Goal: Task Accomplishment & Management: Use online tool/utility

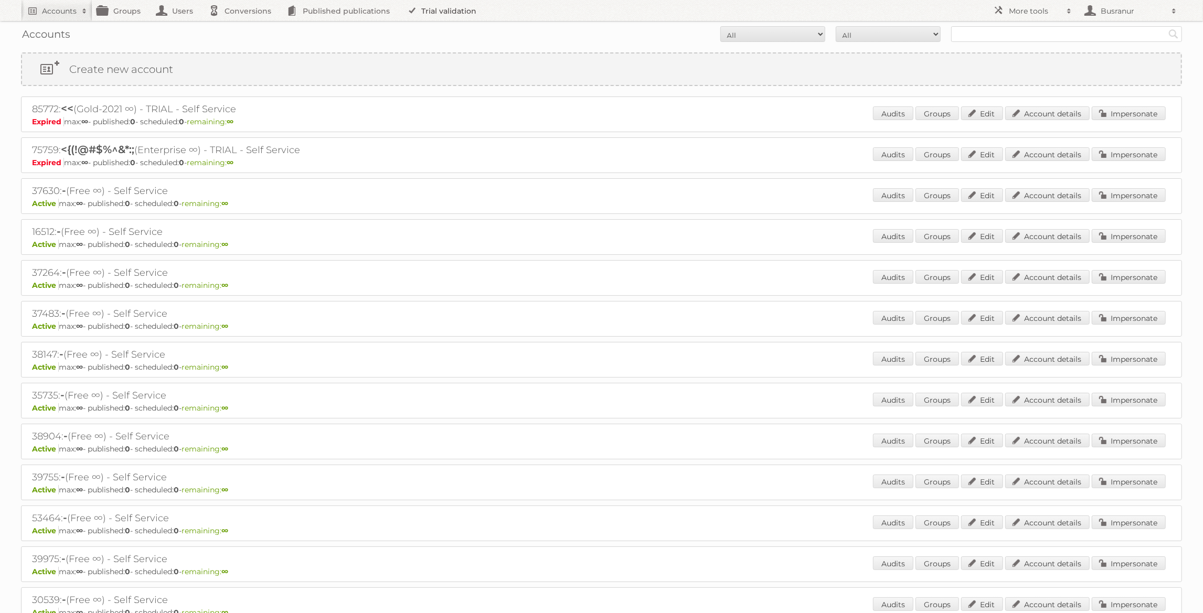
click at [444, 15] on link "Trial validation" at bounding box center [443, 10] width 87 height 21
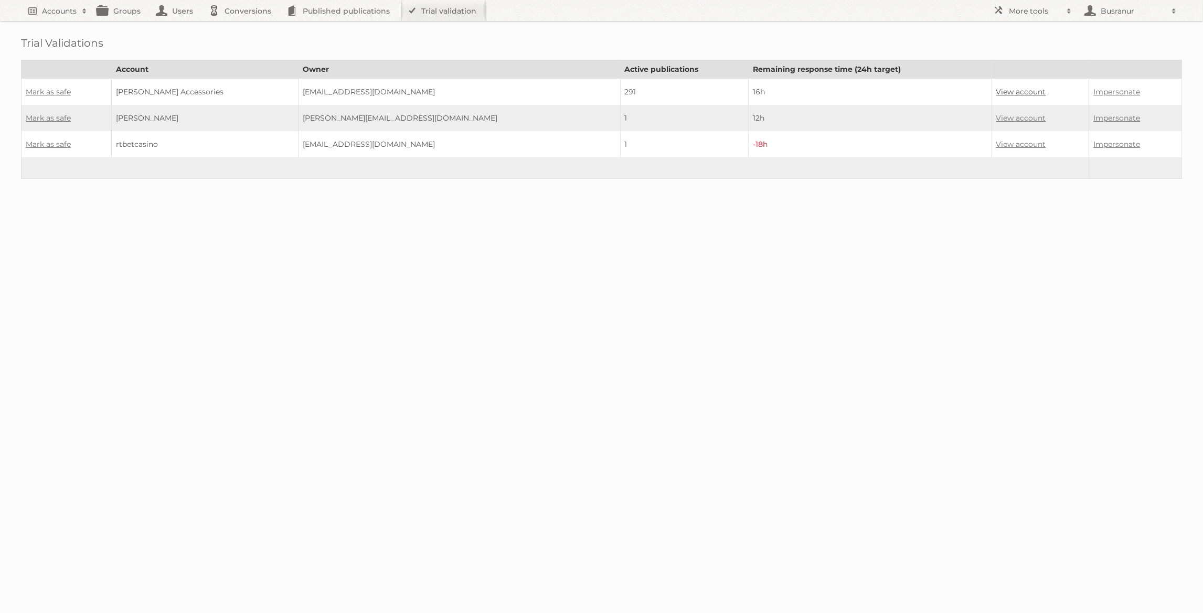
click at [996, 92] on link "View account" at bounding box center [1021, 91] width 50 height 9
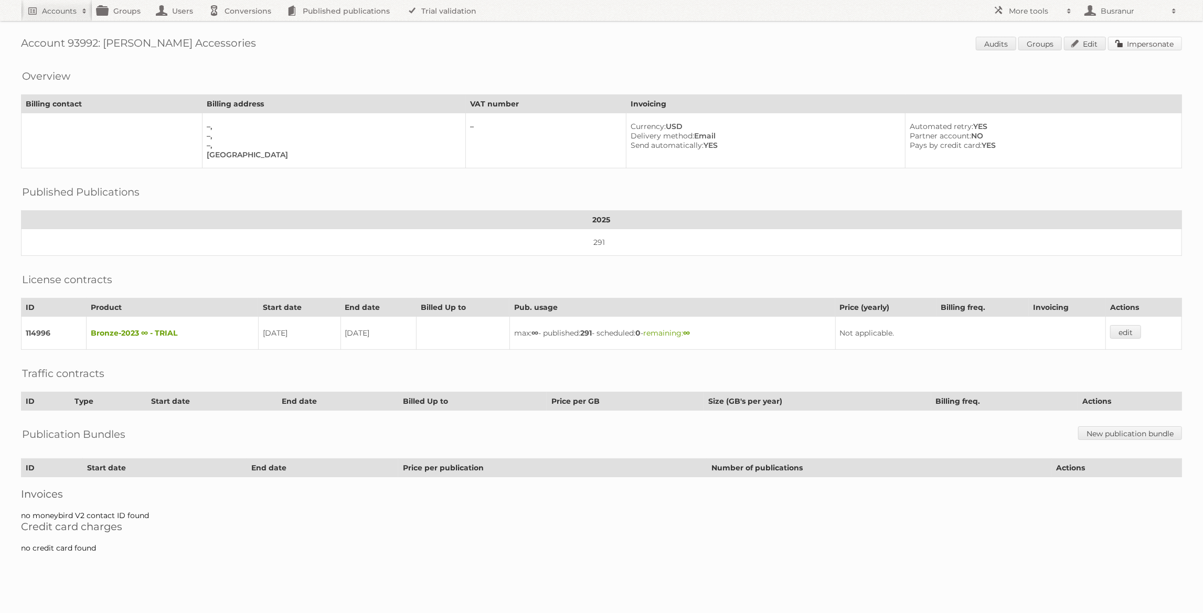
click at [1169, 43] on link "Impersonate" at bounding box center [1145, 44] width 74 height 14
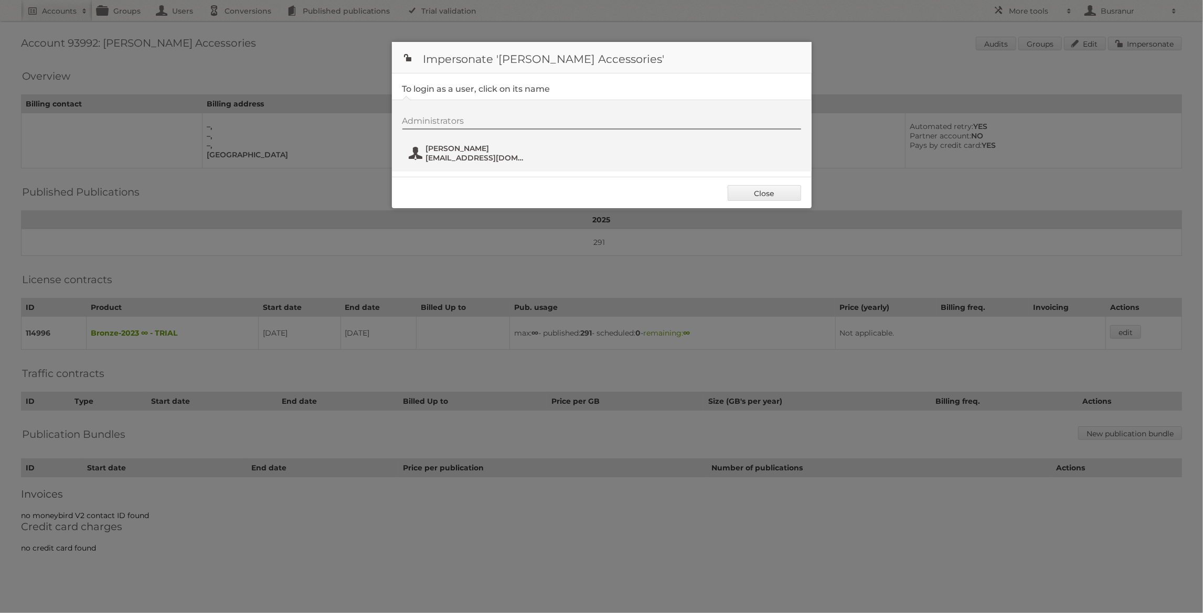
click at [473, 153] on span "tdawson@mcleodaccess.com.au" at bounding box center [477, 157] width 102 height 9
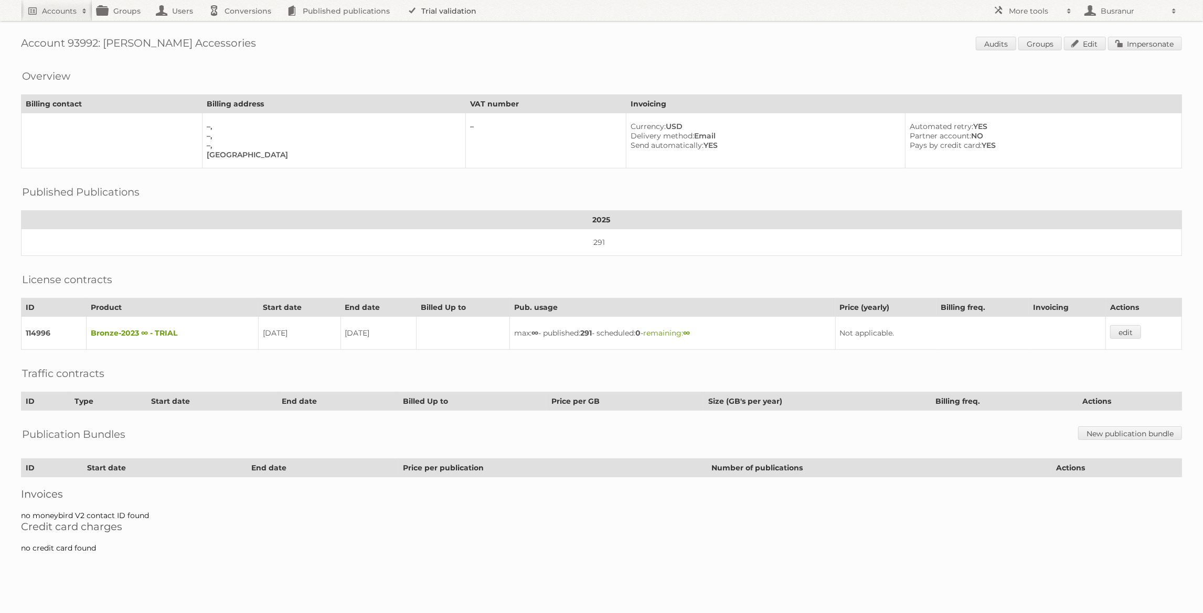
click at [452, 16] on link "Trial validation" at bounding box center [443, 10] width 87 height 21
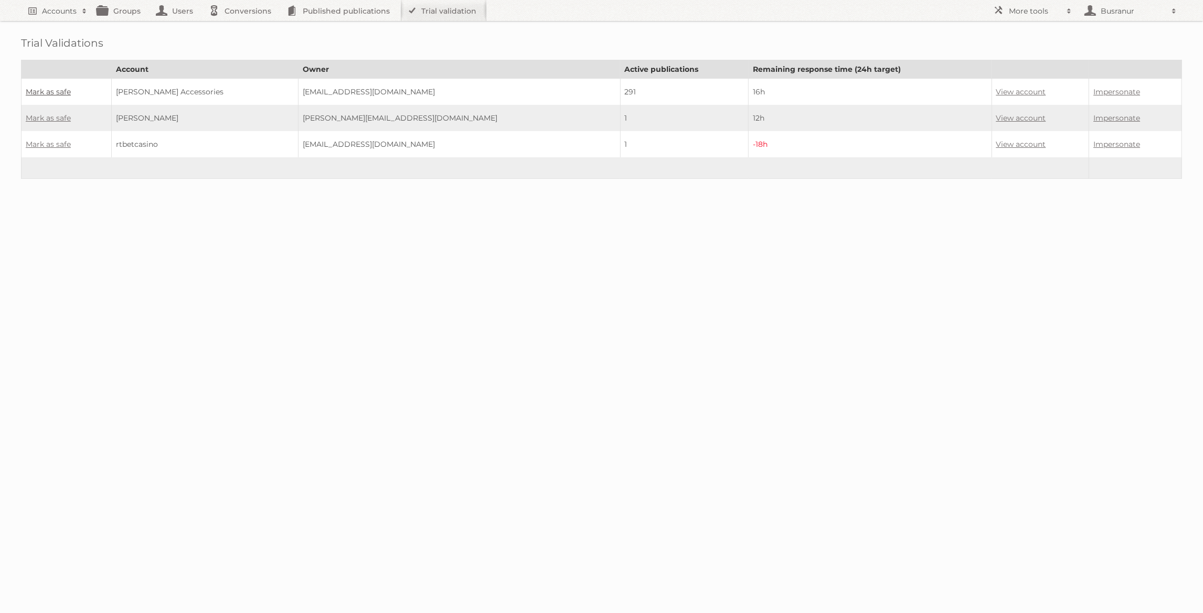
click at [62, 90] on link "Mark as safe" at bounding box center [48, 91] width 45 height 9
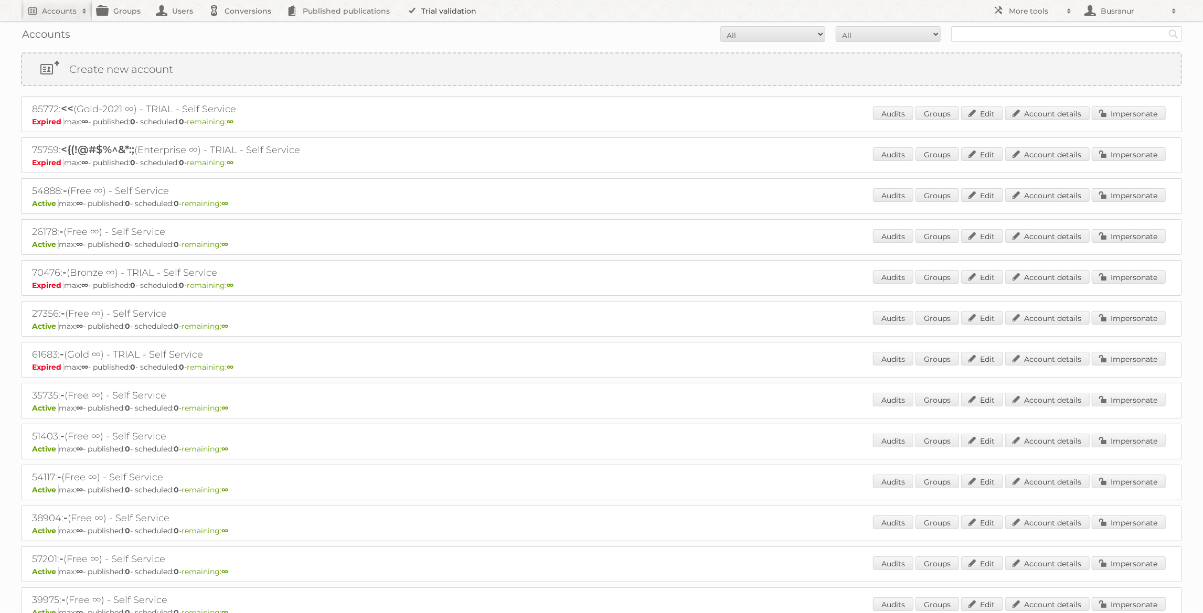
click at [462, 19] on link "Trial validation" at bounding box center [443, 10] width 87 height 21
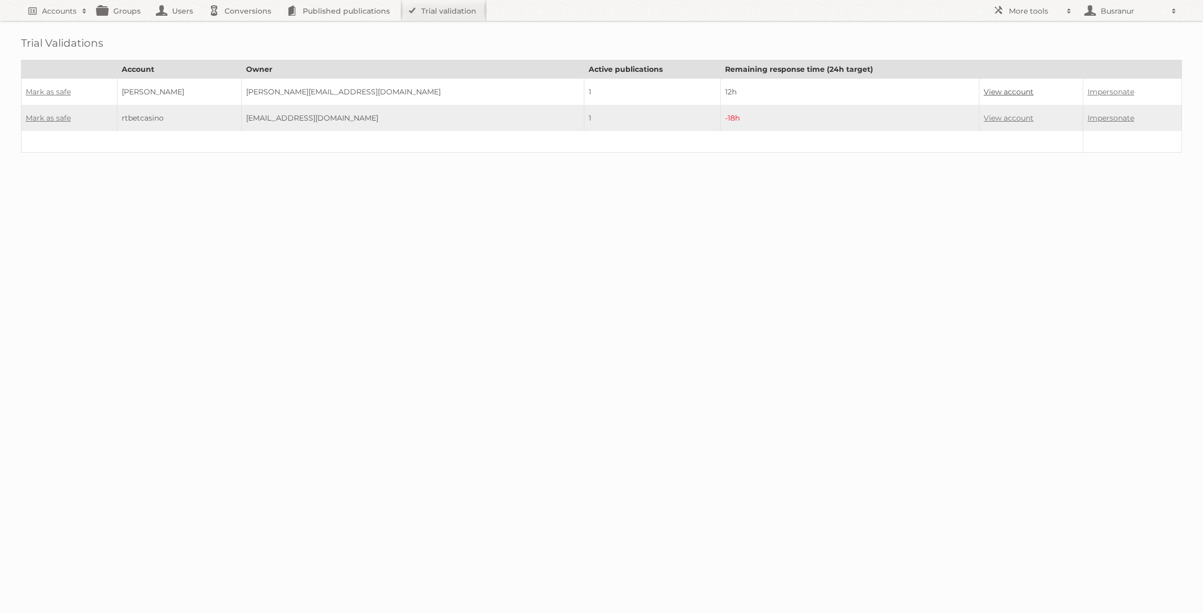
click at [984, 89] on link "View account" at bounding box center [1009, 91] width 50 height 9
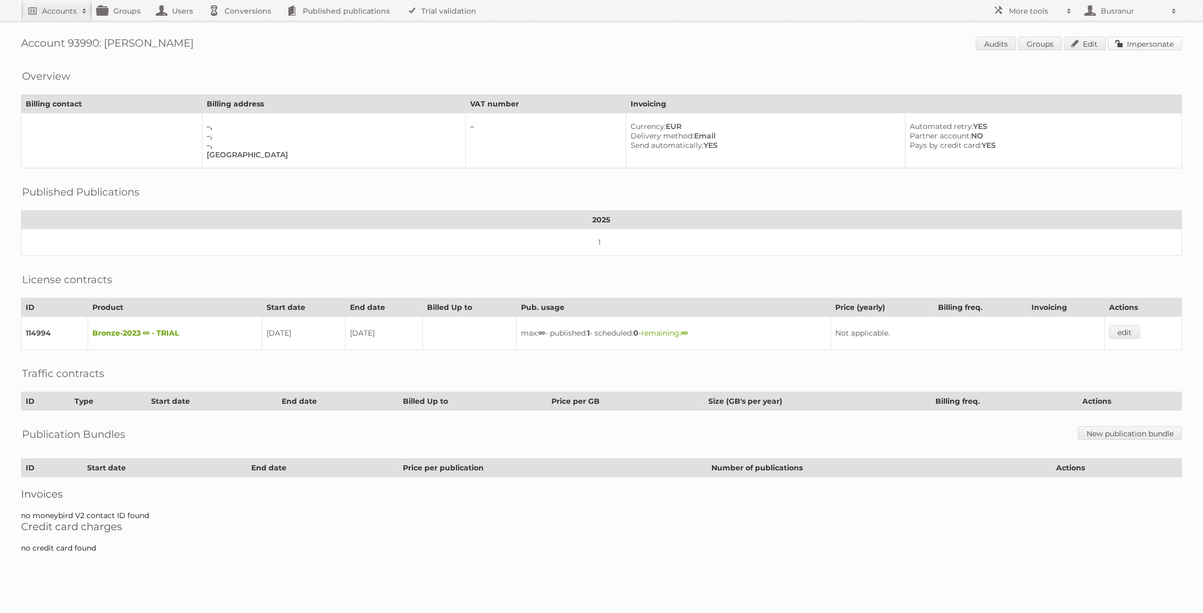
click at [1140, 47] on link "Impersonate" at bounding box center [1145, 44] width 74 height 14
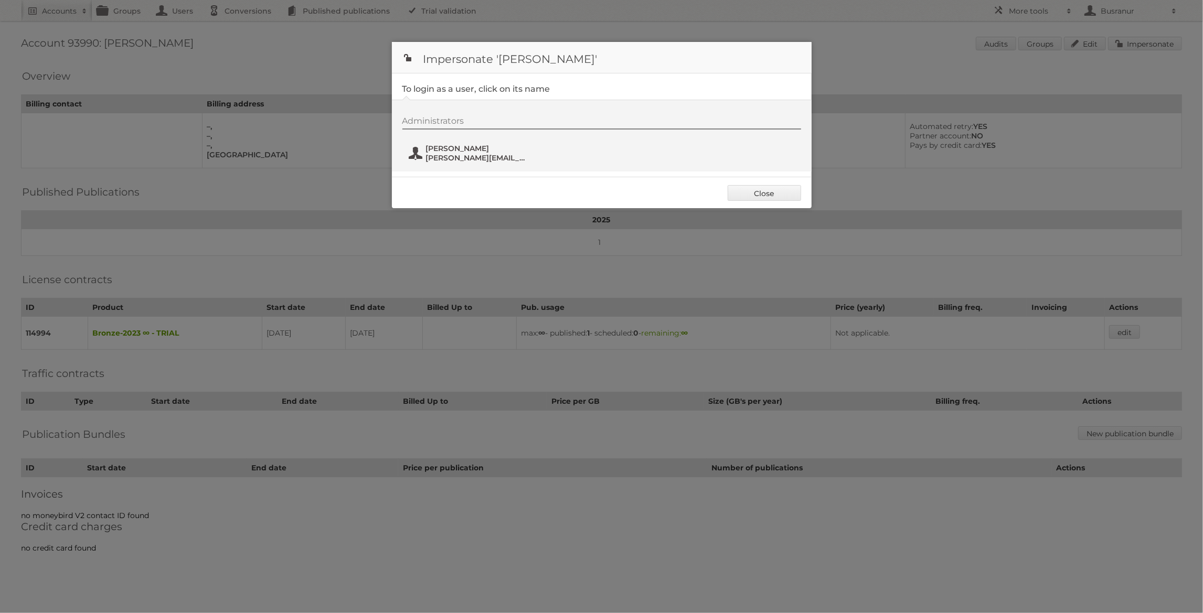
click at [455, 156] on span "[PERSON_NAME][EMAIL_ADDRESS][DOMAIN_NAME]" at bounding box center [477, 157] width 102 height 9
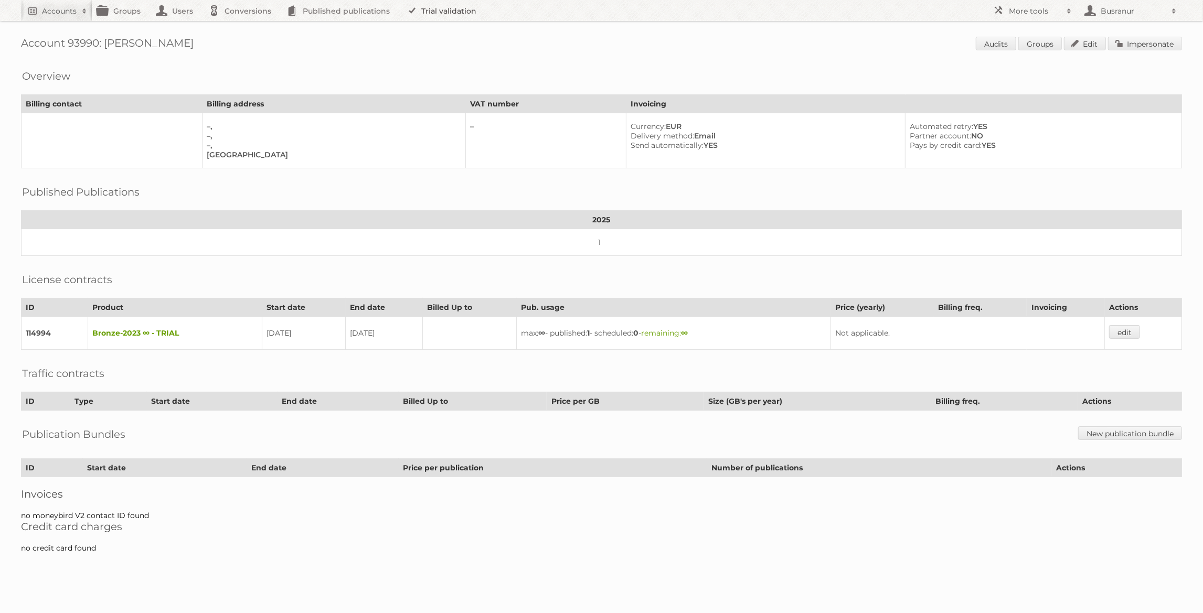
click at [465, 10] on link "Trial validation" at bounding box center [443, 10] width 87 height 21
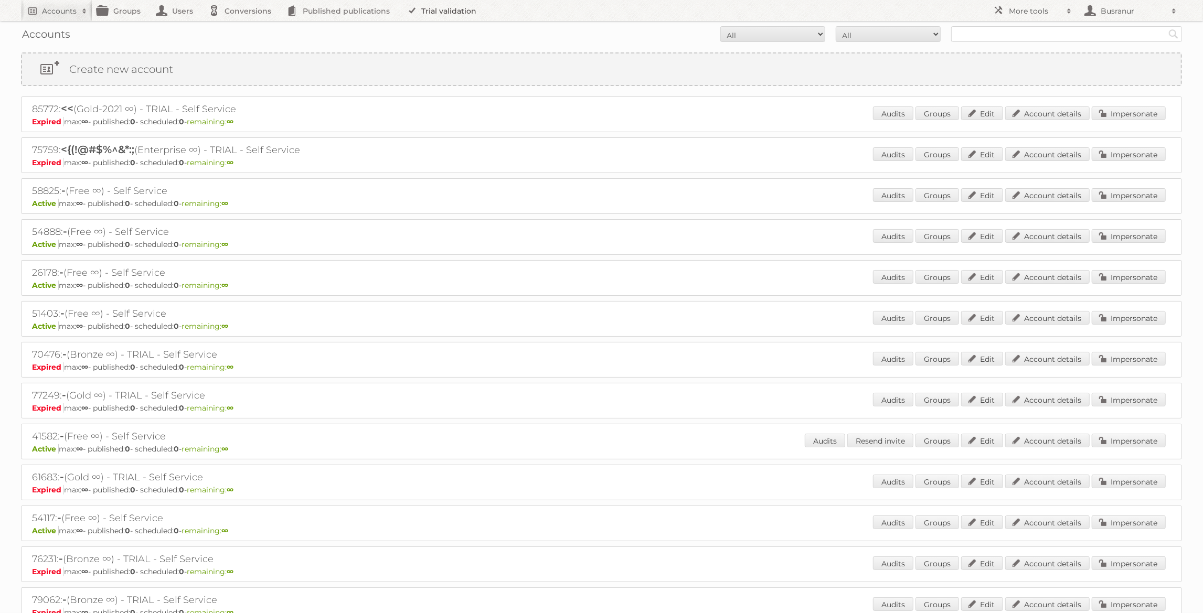
click at [438, 8] on link "Trial validation" at bounding box center [443, 10] width 87 height 21
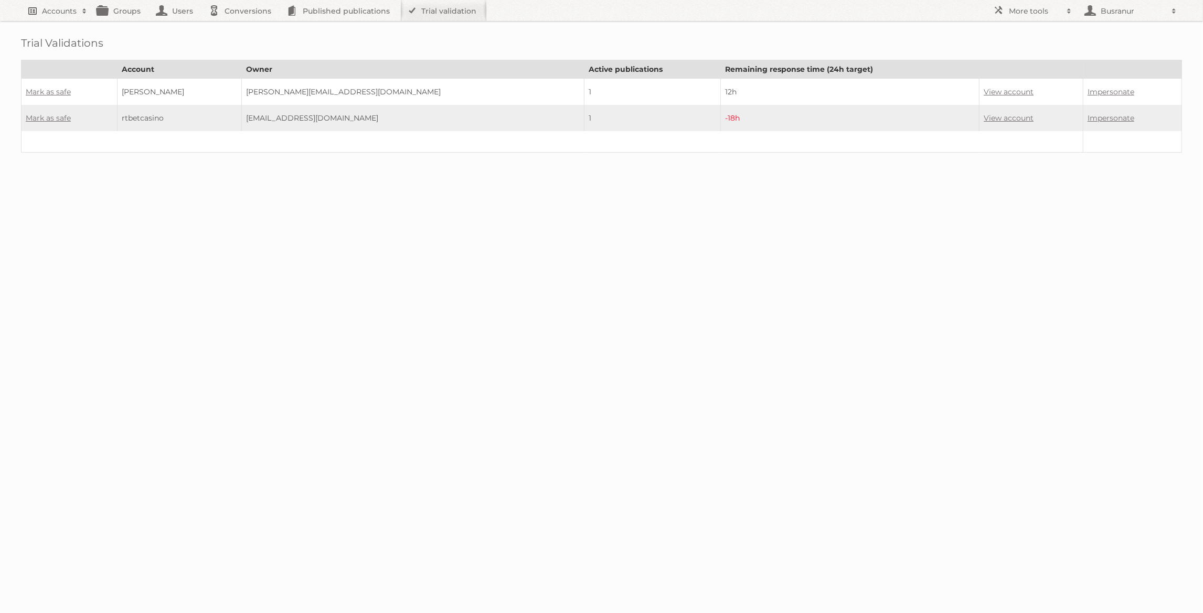
click at [61, 13] on h2 "Accounts" at bounding box center [59, 11] width 35 height 10
paste input"] "bob@bobomara.com"
type input"] "bob@bobomara.com"
click at [242, 27] on input "Search" at bounding box center [250, 35] width 16 height 16
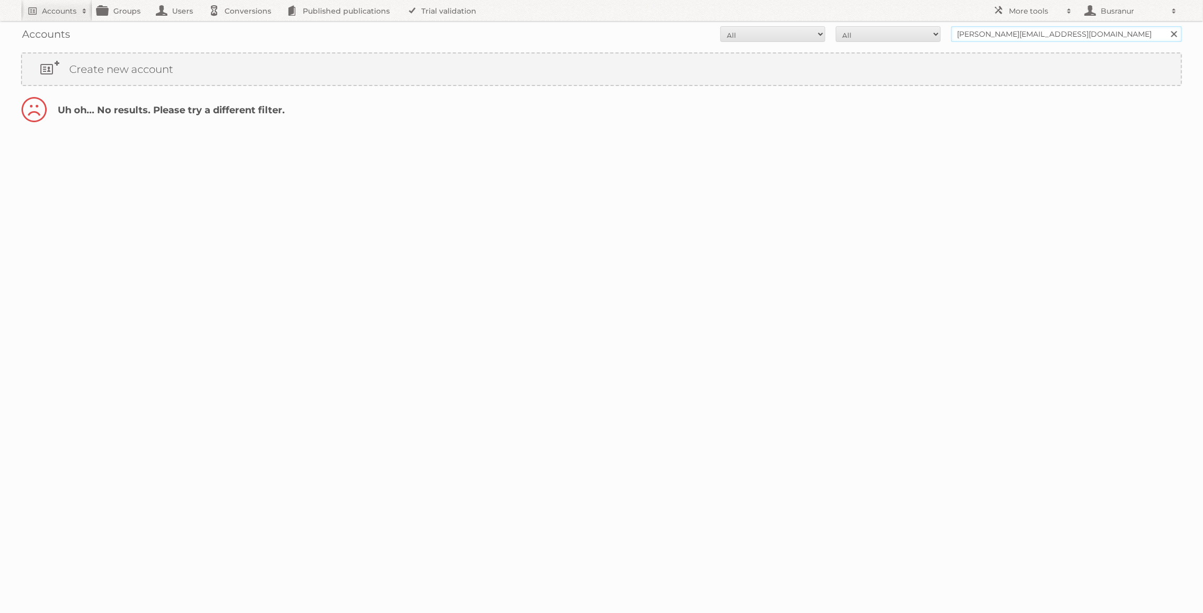
click at [972, 33] on input "bob@bobomara.com" at bounding box center [1066, 34] width 231 height 16
type input "@bobomara.com"
click at [1166, 26] on input "Search" at bounding box center [1174, 34] width 16 height 16
click at [330, 9] on link "Published publications" at bounding box center [341, 10] width 119 height 21
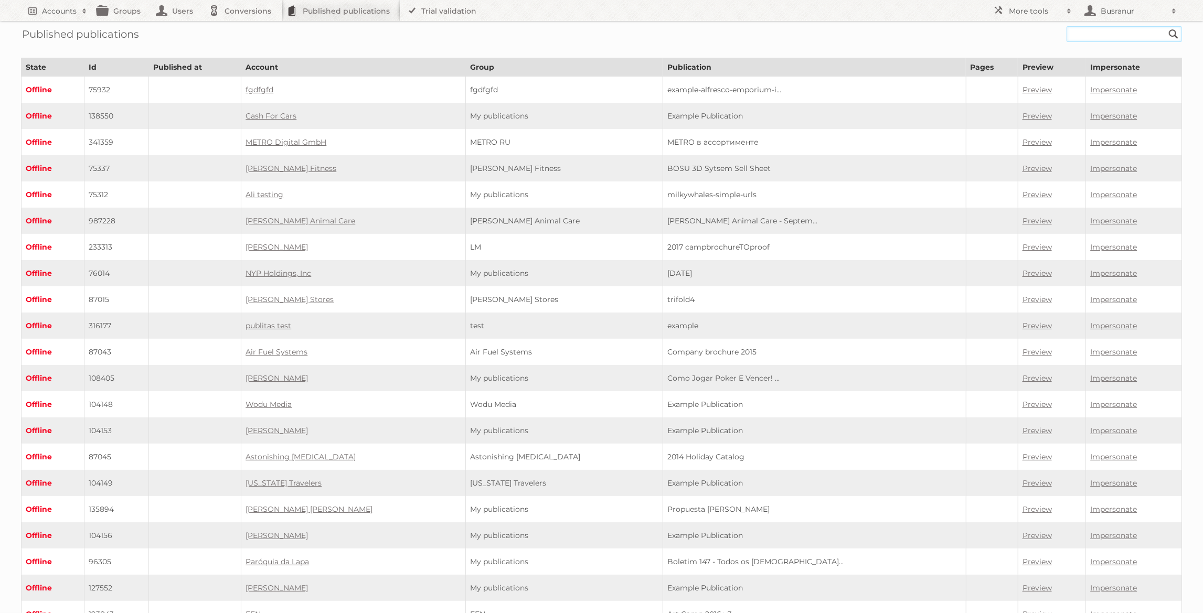
click at [1115, 31] on input "text" at bounding box center [1124, 34] width 115 height 16
type input "v"
click at [1166, 26] on input "Search" at bounding box center [1174, 34] width 16 height 16
click at [1118, 36] on input "v" at bounding box center [1124, 34] width 115 height 16
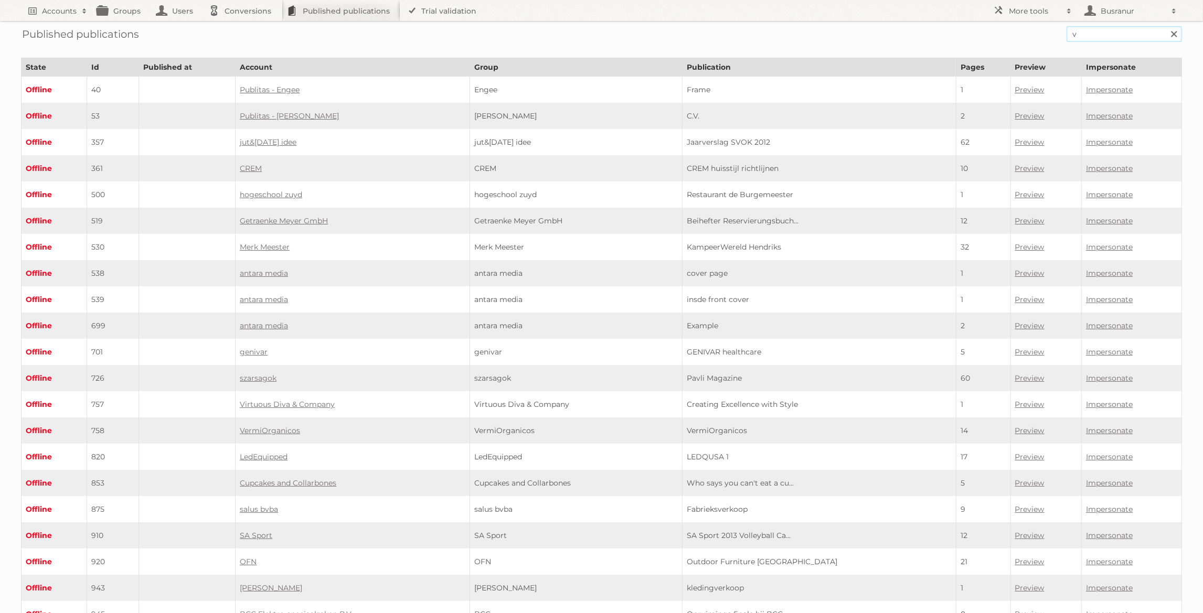
click at [1101, 39] on input "v" at bounding box center [1124, 34] width 115 height 16
paste input "briarwood-lane"
type input "briarwood-lane"
click at [1166, 26] on input "Search" at bounding box center [1174, 34] width 16 height 16
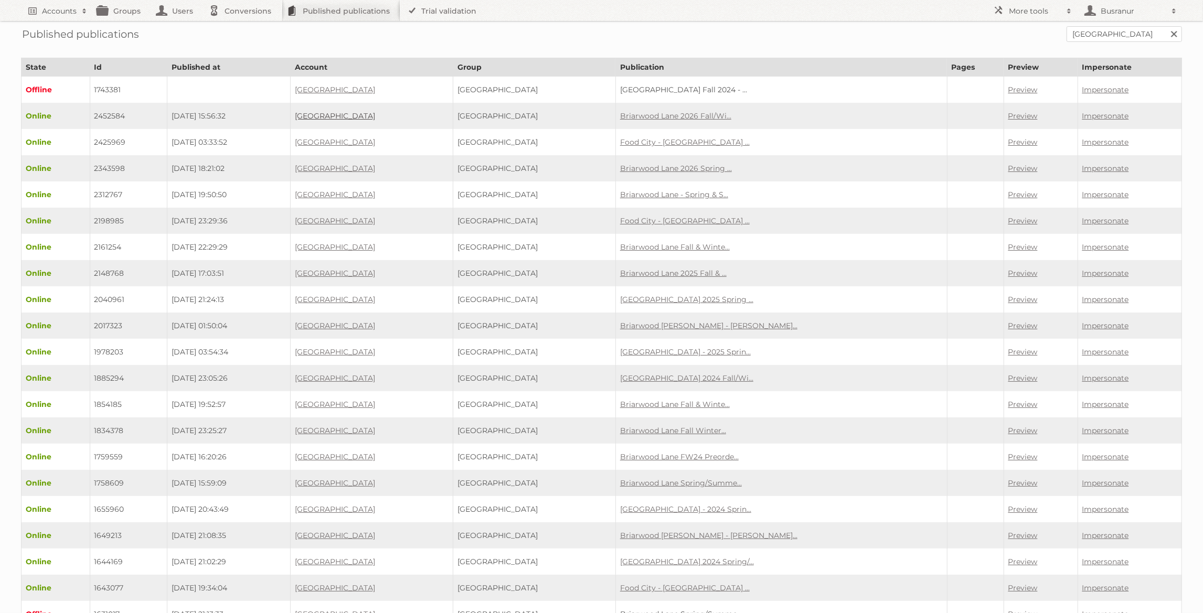
click at [375, 113] on link "[GEOGRAPHIC_DATA]" at bounding box center [335, 115] width 80 height 9
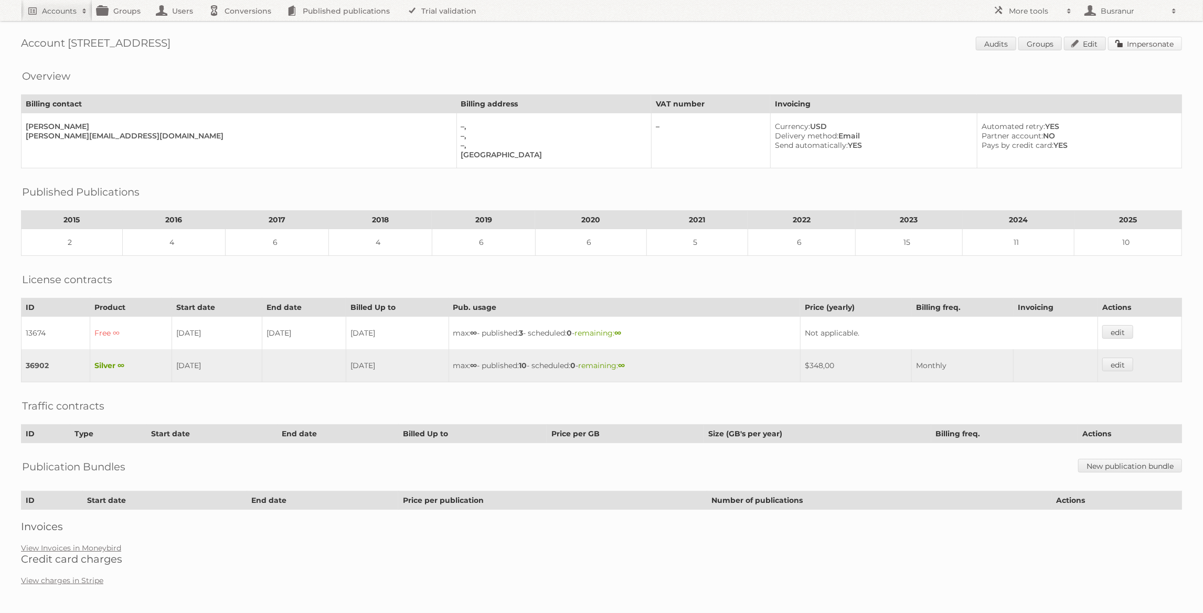
click at [1131, 45] on link "Impersonate" at bounding box center [1145, 44] width 74 height 14
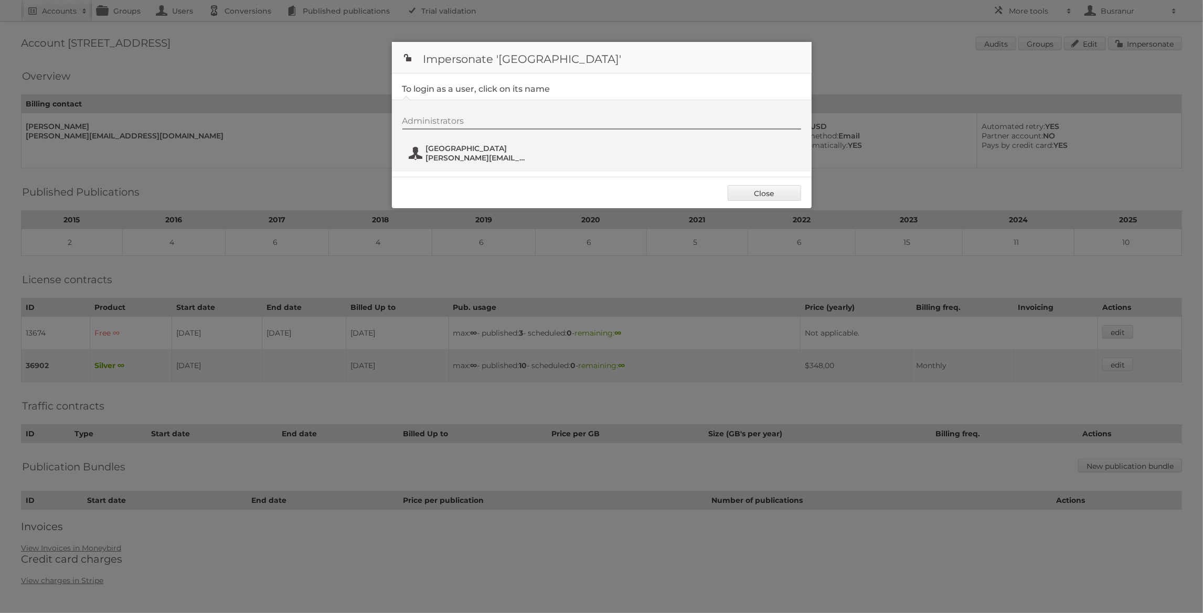
click at [466, 160] on span "bob@briarwoodlane.com" at bounding box center [477, 157] width 102 height 9
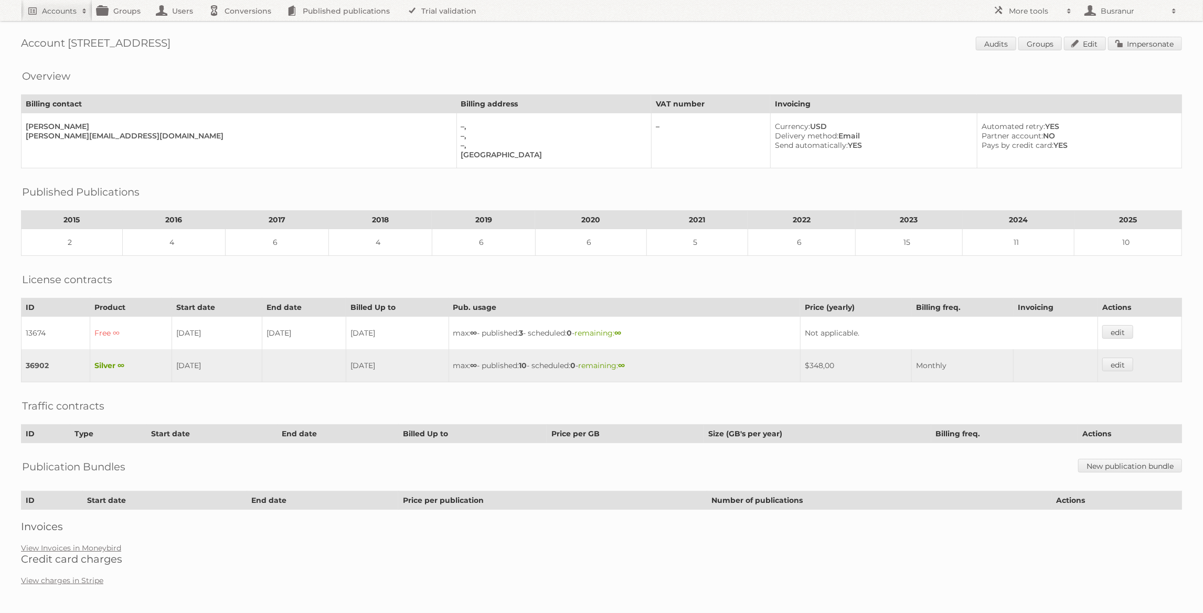
drag, startPoint x: 99, startPoint y: 41, endPoint x: 183, endPoint y: 44, distance: 83.5
click at [183, 44] on h1 "Account 9700: Briarwood Lane Audits Groups Edit Impersonate" at bounding box center [601, 45] width 1161 height 16
copy h1 "[GEOGRAPHIC_DATA]"
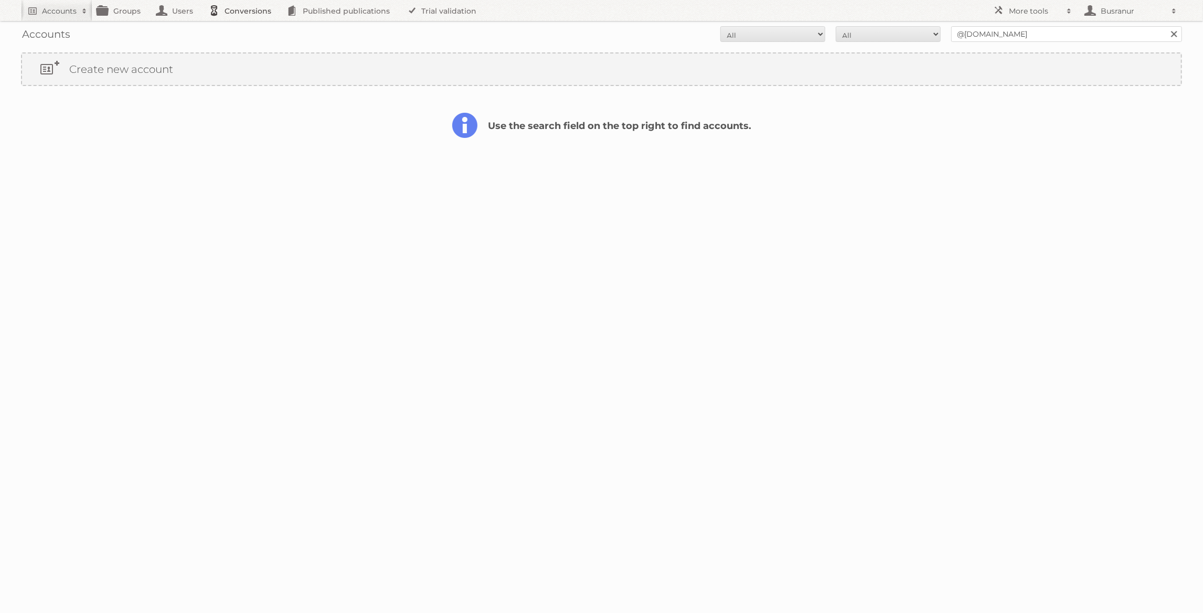
click at [237, 14] on link "Conversions" at bounding box center [243, 10] width 78 height 21
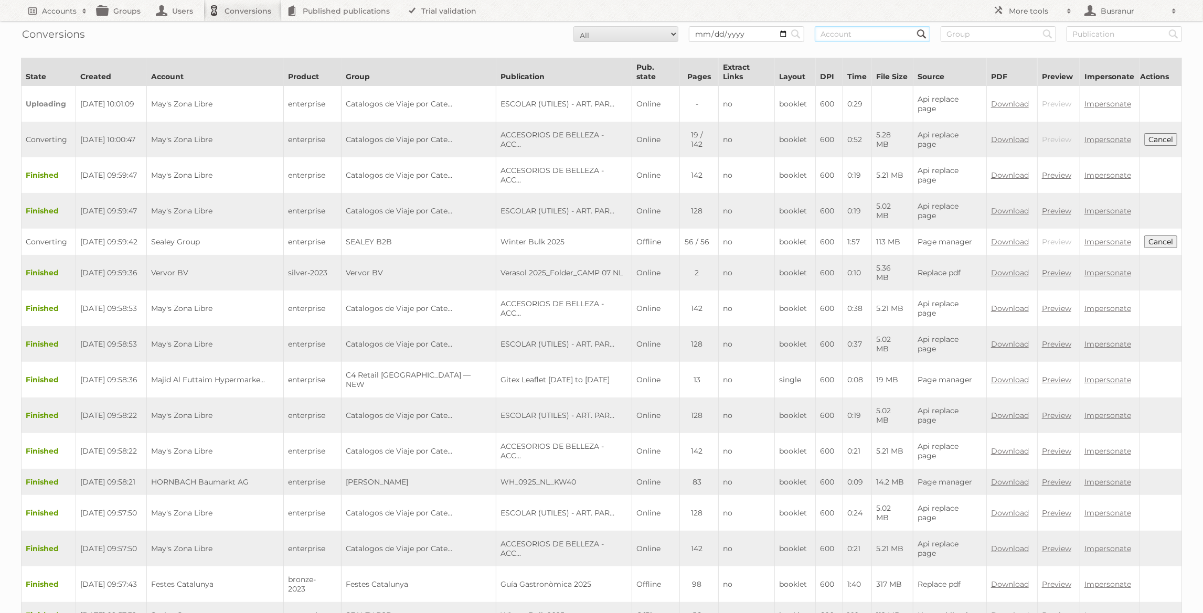
click at [824, 34] on input "text" at bounding box center [872, 34] width 115 height 16
paste input "[GEOGRAPHIC_DATA]"
type input "[GEOGRAPHIC_DATA]"
click at [788, 26] on input "Search" at bounding box center [796, 34] width 16 height 16
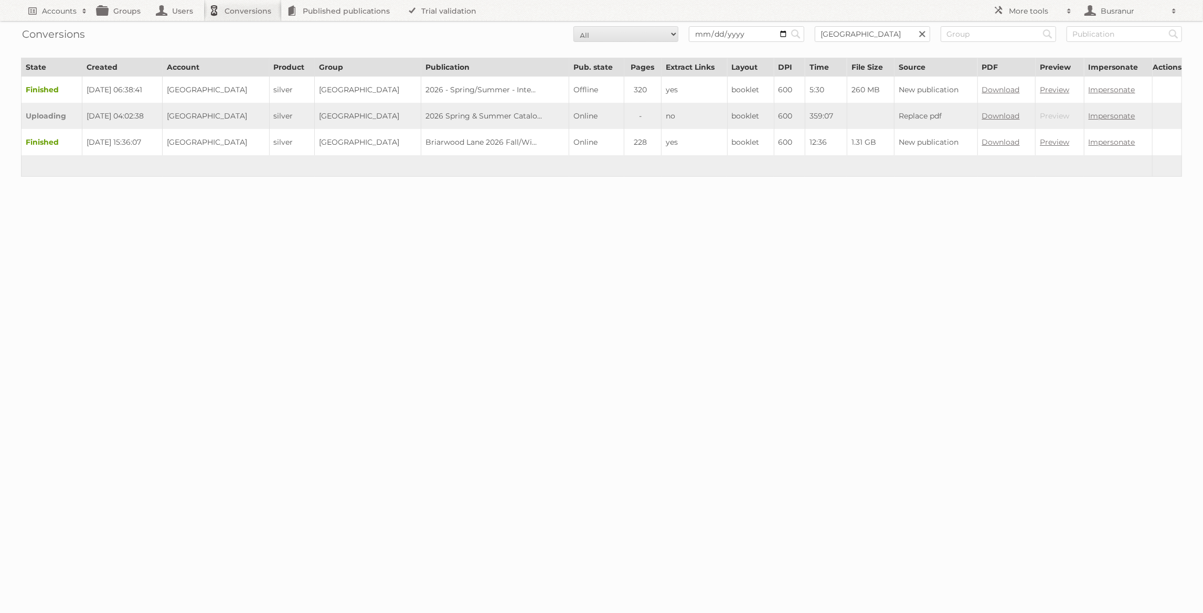
drag, startPoint x: 402, startPoint y: 114, endPoint x: 514, endPoint y: 111, distance: 111.8
click at [514, 111] on td "2026 Spring & Summer Catalo..." at bounding box center [495, 116] width 148 height 26
copy td "2026 Spring & Summer Catalo."
click at [465, 114] on td "2026 Spring & Summer Catalo..." at bounding box center [495, 116] width 148 height 26
